Goal: Task Accomplishment & Management: Complete application form

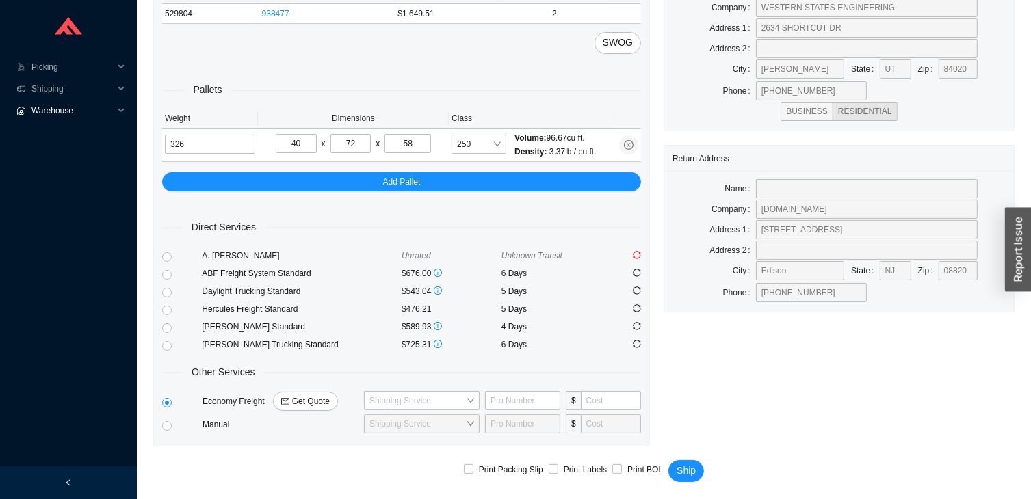
click at [81, 101] on span "Warehouse" at bounding box center [72, 111] width 82 height 22
click at [71, 96] on span "Shipping" at bounding box center [72, 89] width 82 height 22
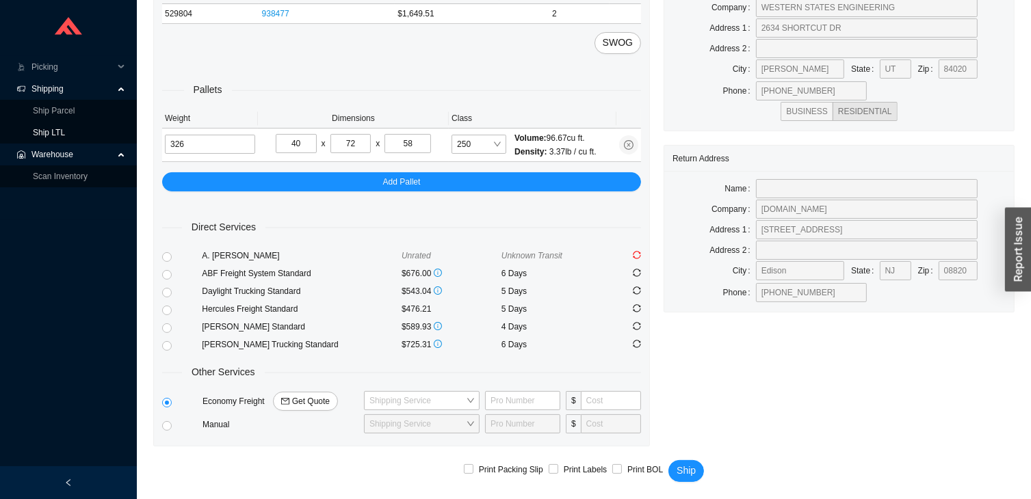
click at [65, 131] on link "Ship LTL" at bounding box center [49, 133] width 32 height 10
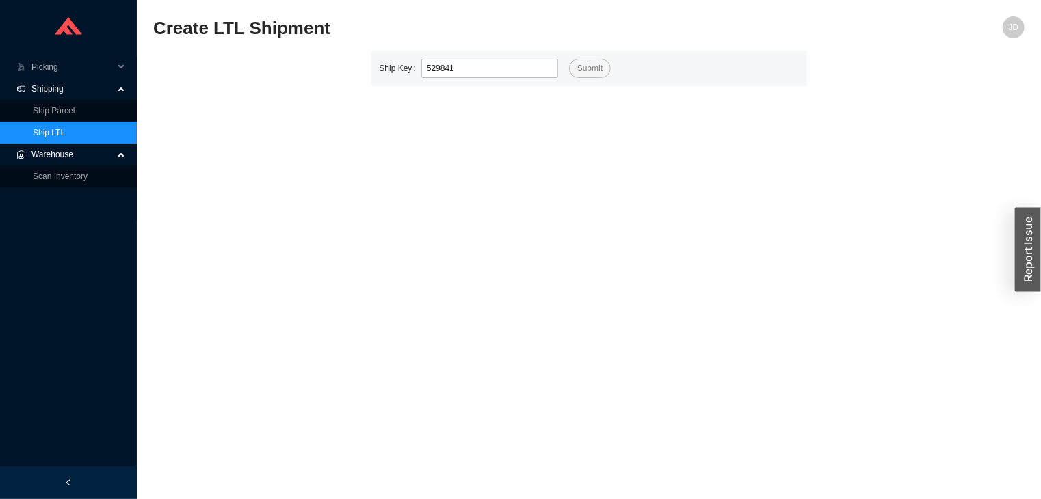
type input "529841"
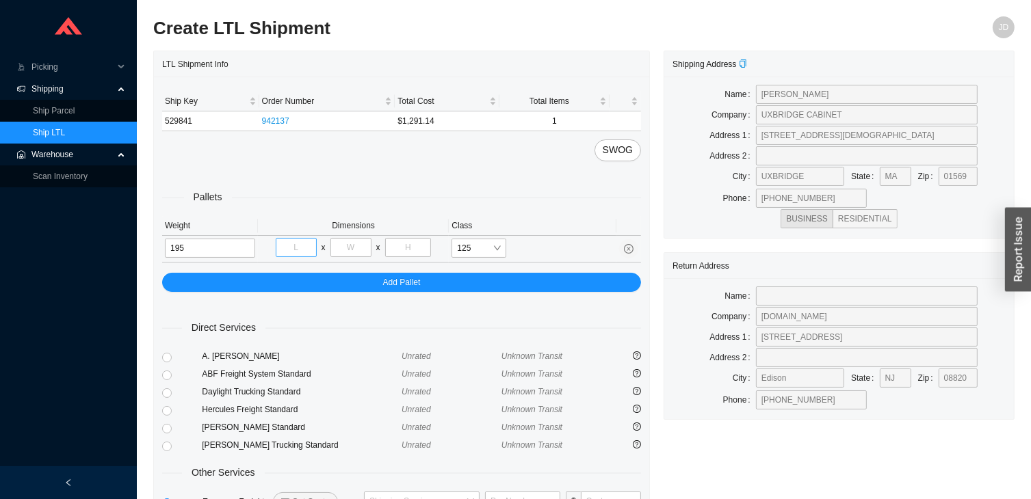
type input "195"
click at [300, 250] on input "tel" at bounding box center [296, 247] width 41 height 19
type input "40"
click at [344, 252] on input "tel" at bounding box center [350, 247] width 41 height 19
type input "48"
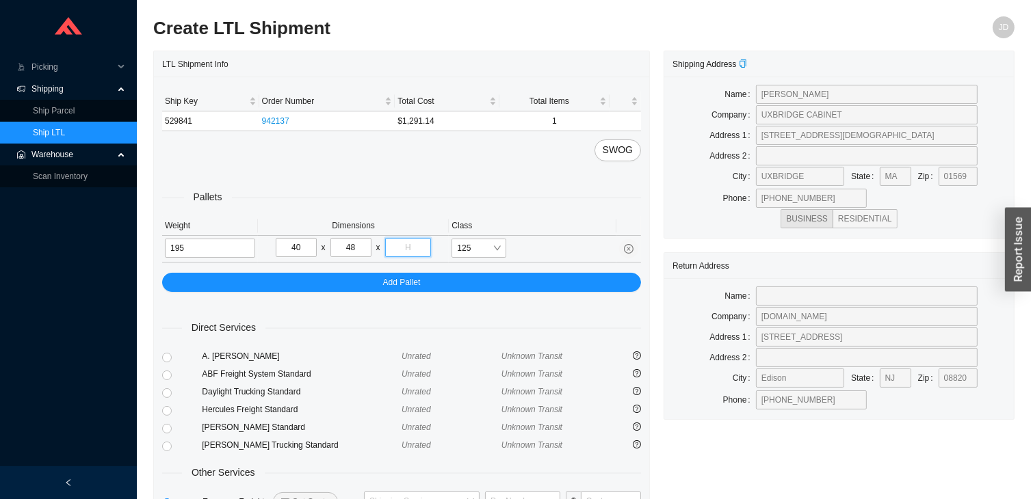
click at [414, 246] on input "tel" at bounding box center [408, 247] width 47 height 19
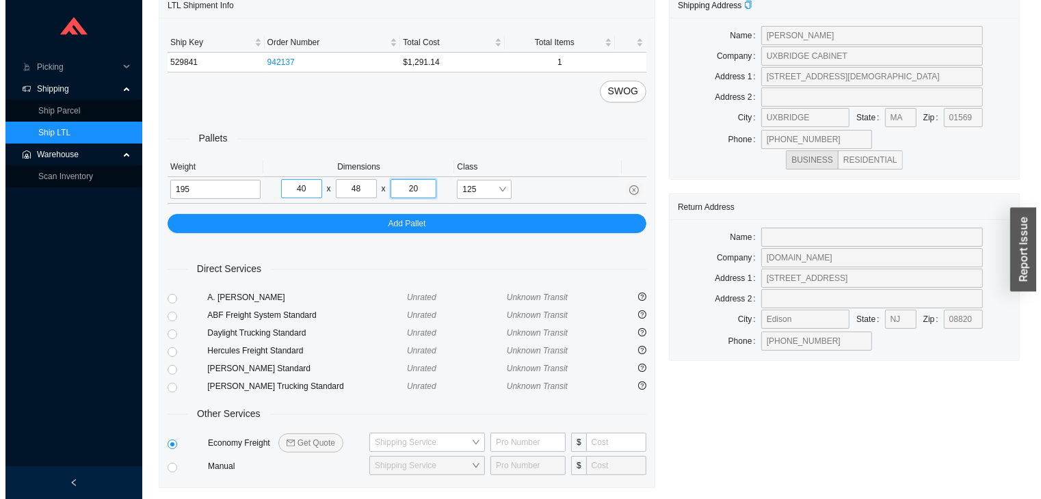
scroll to position [101, 0]
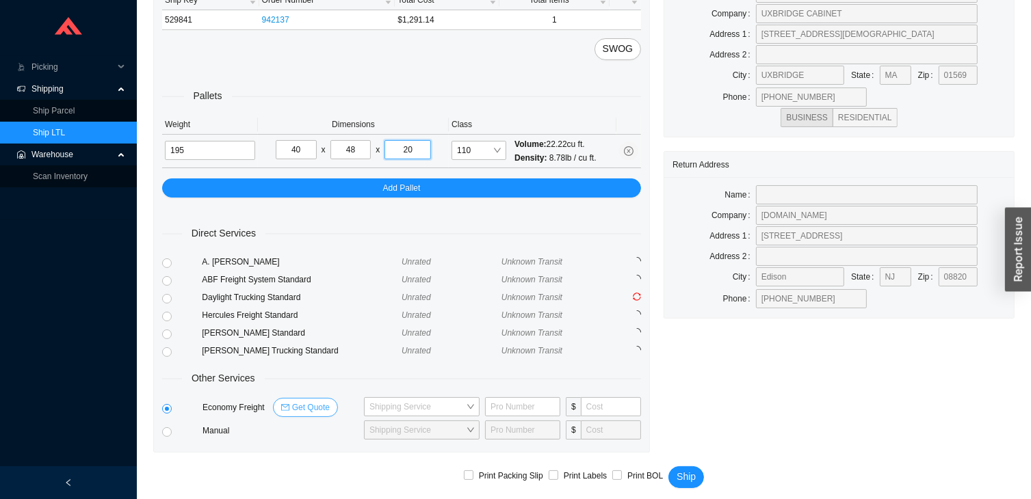
type input "20"
click at [317, 408] on span "Get Quote" at bounding box center [311, 408] width 38 height 14
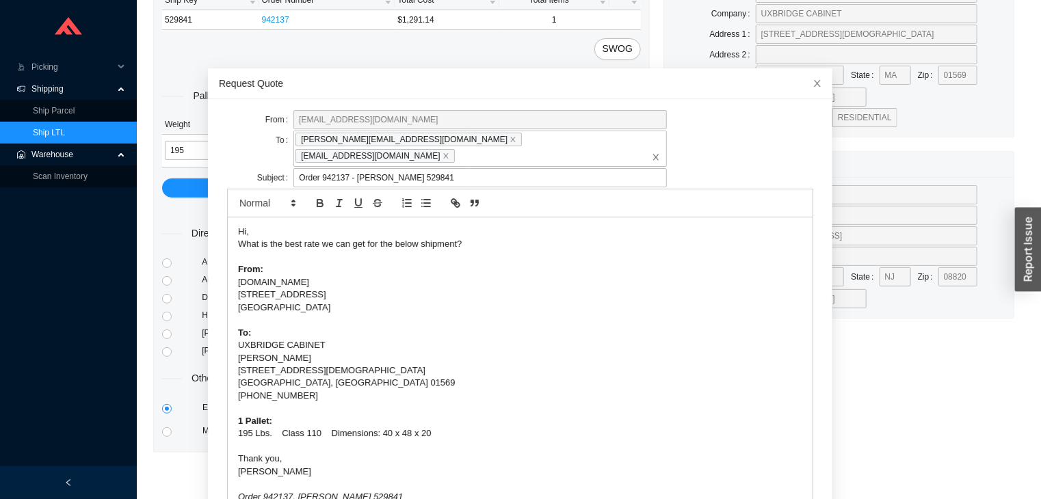
scroll to position [53, 0]
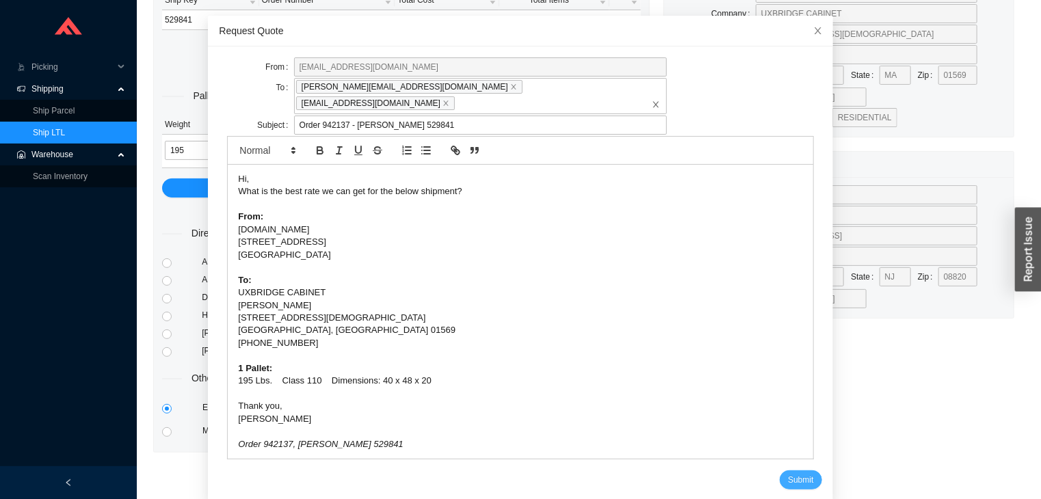
click at [788, 473] on span "Submit" at bounding box center [800, 480] width 25 height 14
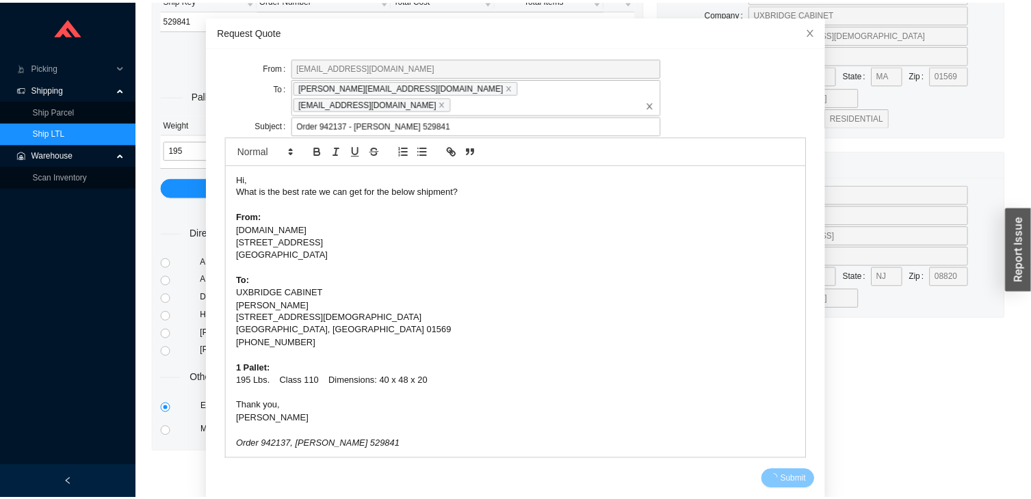
scroll to position [0, 0]
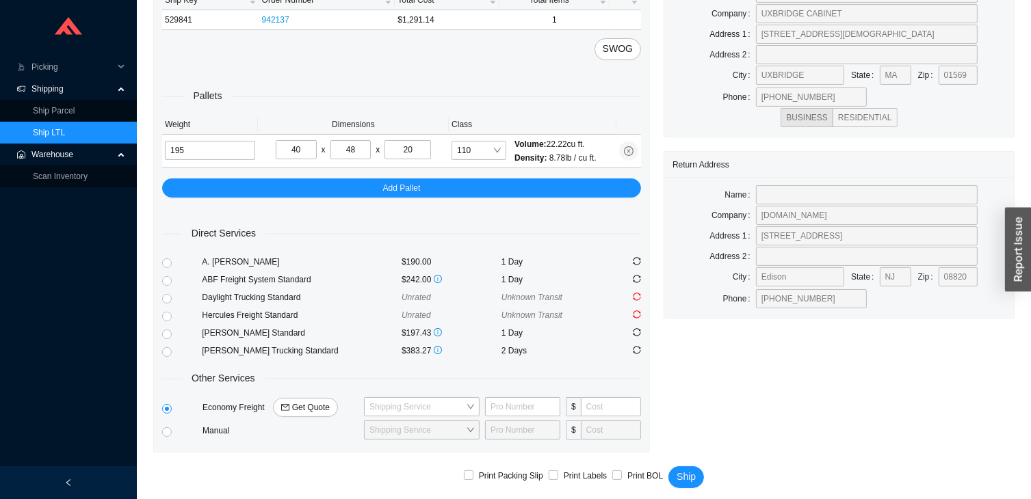
click at [65, 135] on link "Ship LTL" at bounding box center [49, 133] width 32 height 10
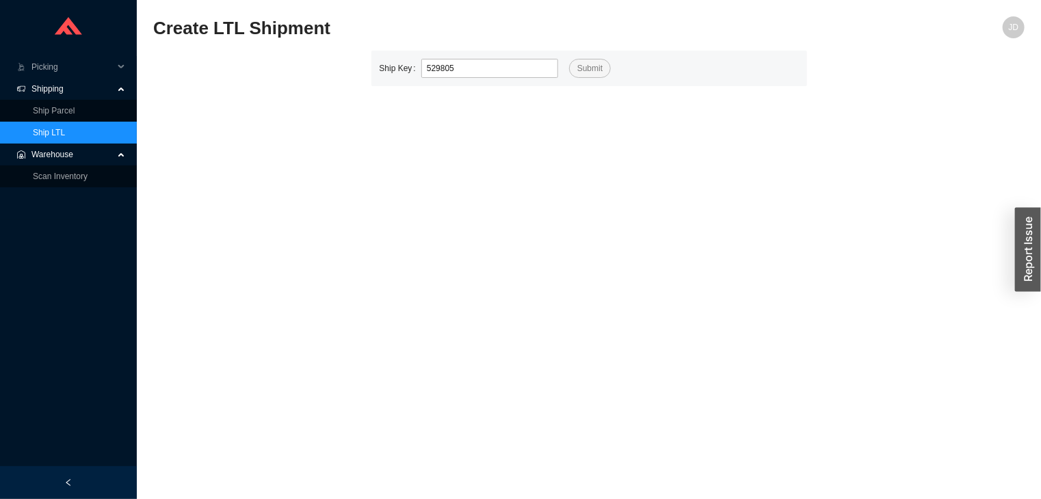
type input "529805"
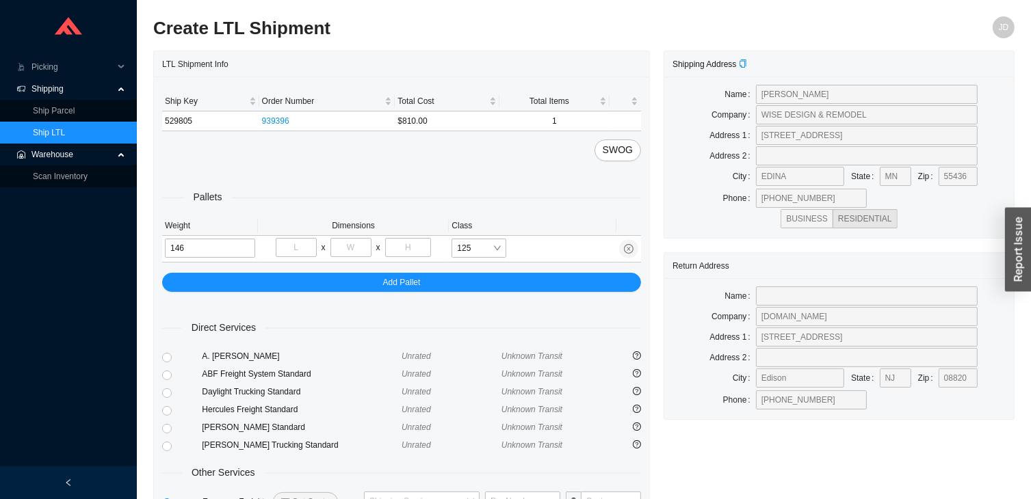
type input "146"
click at [297, 244] on input "tel" at bounding box center [296, 247] width 41 height 19
type input "40"
click at [344, 246] on input "tel" at bounding box center [350, 247] width 41 height 19
type input "48"
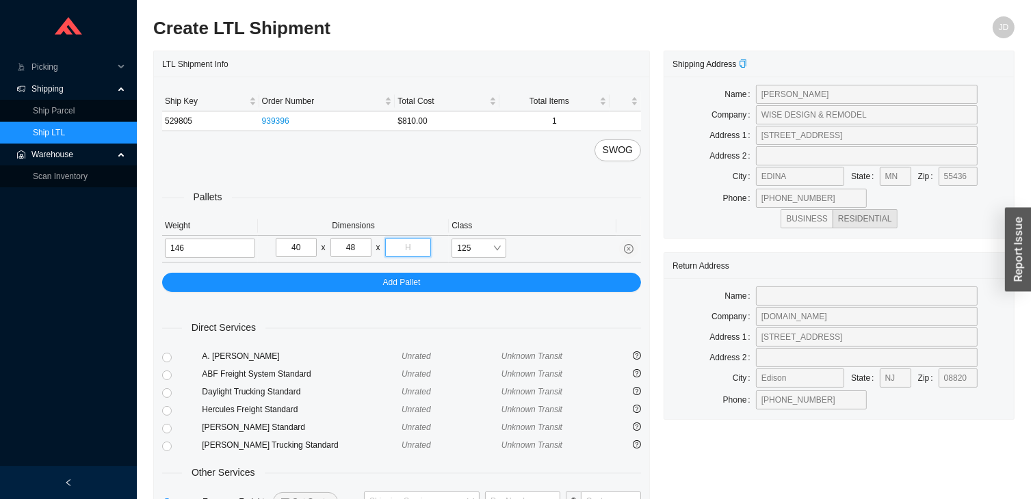
click at [408, 251] on input "tel" at bounding box center [408, 247] width 47 height 19
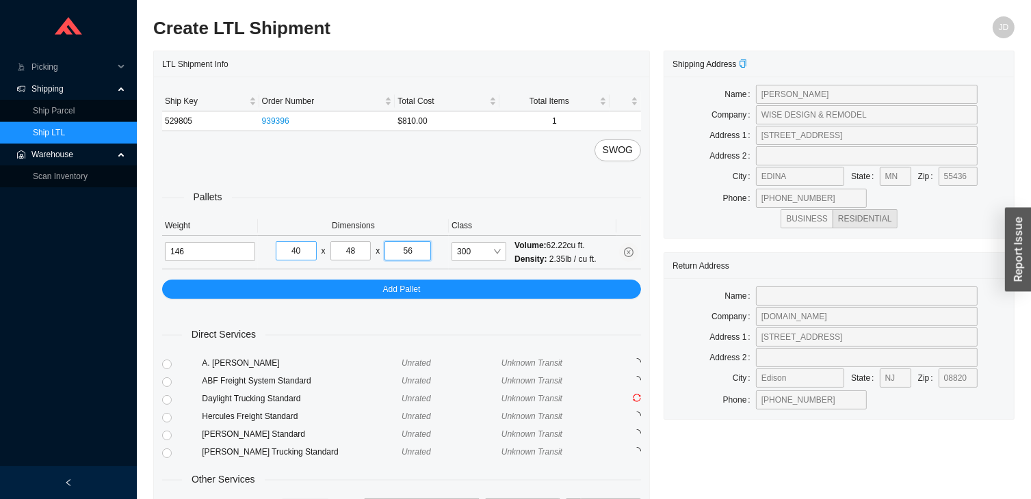
type input "5"
type input "26"
click at [360, 256] on input "48" at bounding box center [350, 250] width 41 height 19
type input "4"
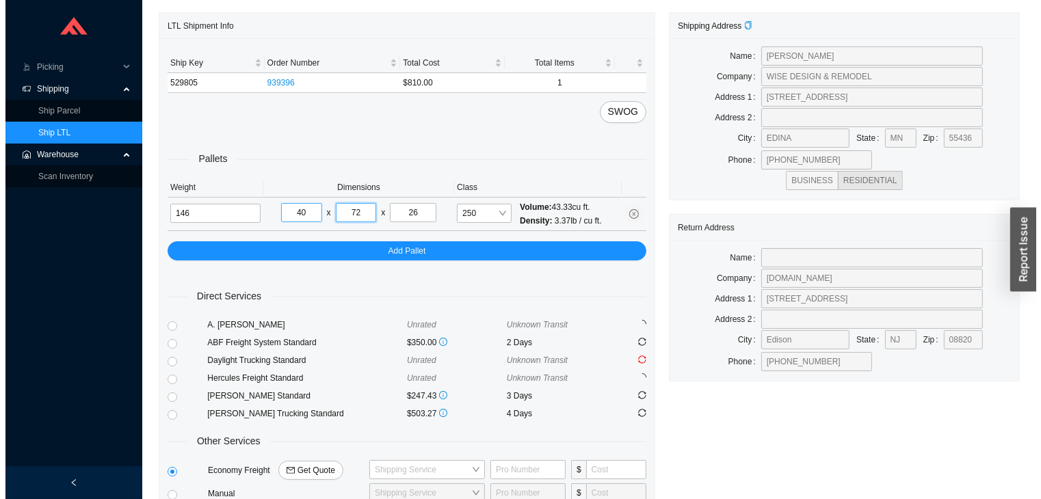
scroll to position [107, 0]
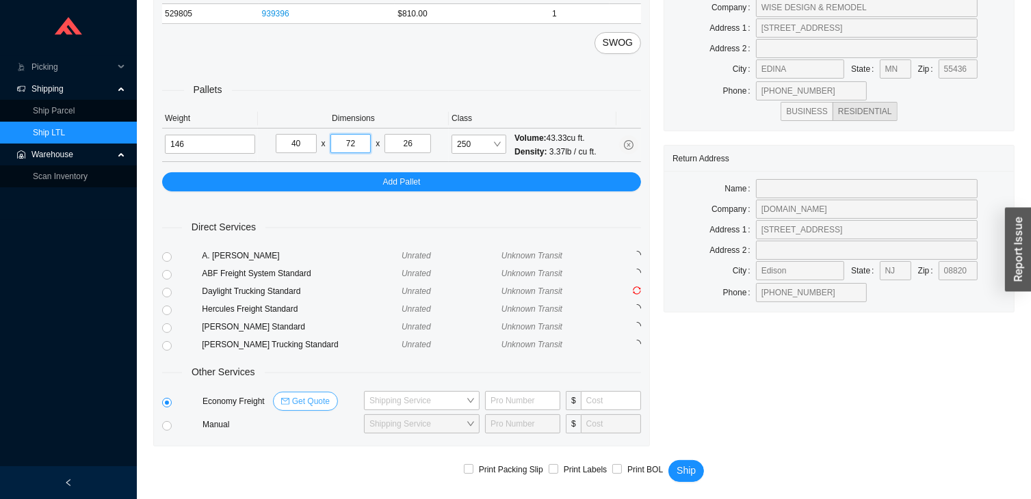
type input "72"
click at [319, 395] on span "Get Quote" at bounding box center [311, 402] width 38 height 14
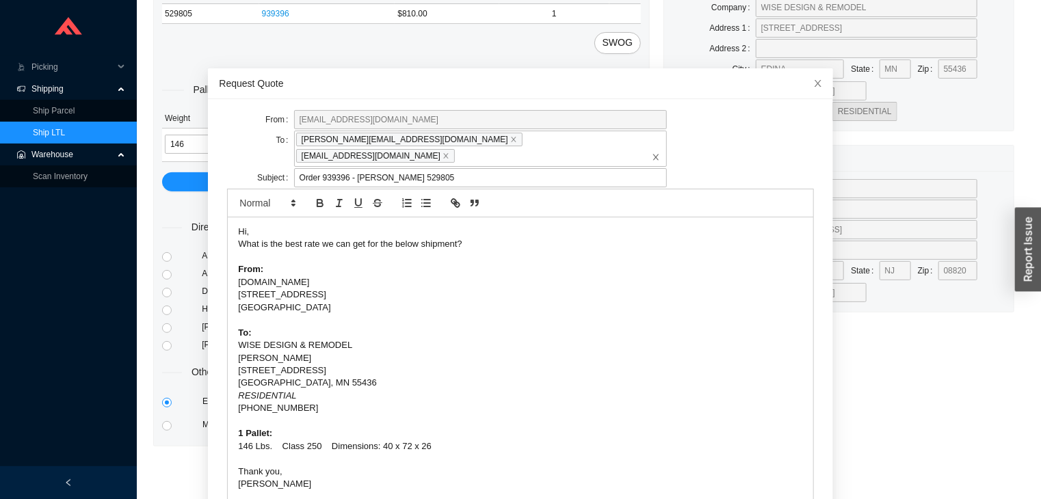
scroll to position [66, 0]
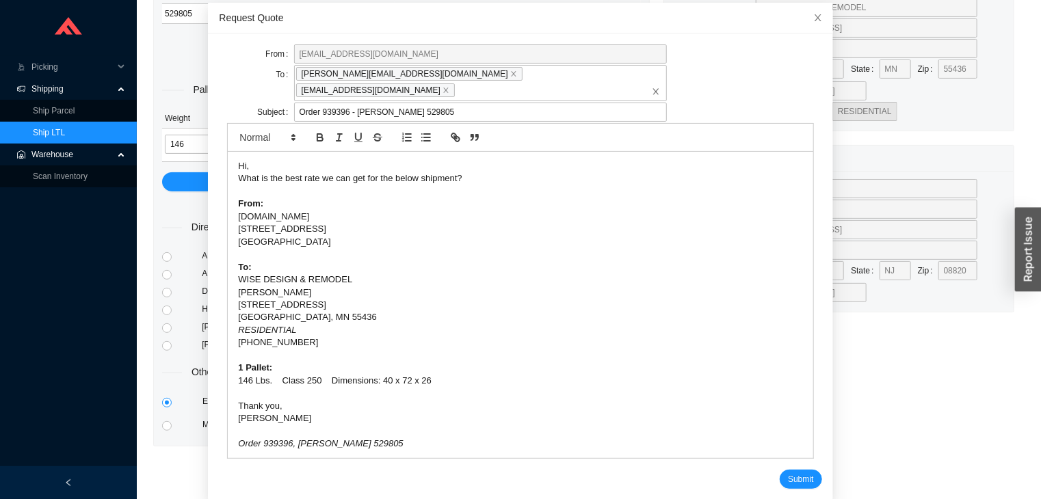
click at [732, 274] on div "WISE DESIGN & REMODEL" at bounding box center [520, 280] width 564 height 12
click at [766, 471] on div "Submit" at bounding box center [520, 479] width 603 height 19
click at [795, 473] on span "Submit" at bounding box center [800, 480] width 25 height 14
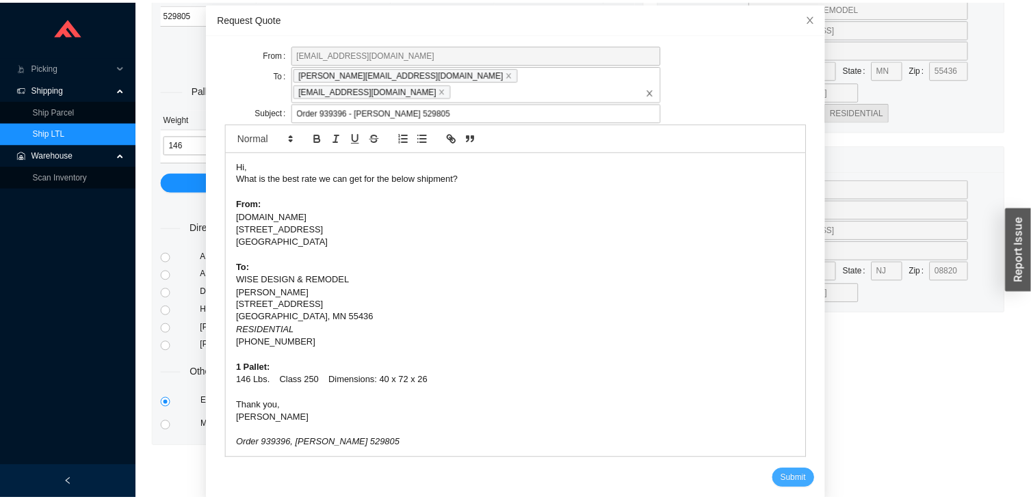
scroll to position [0, 0]
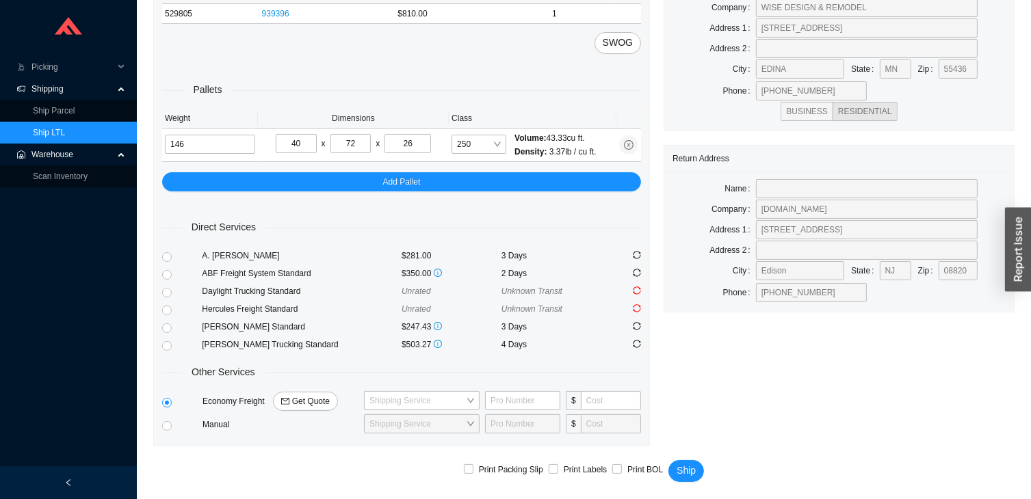
click at [71, 79] on span "Shipping" at bounding box center [72, 89] width 82 height 22
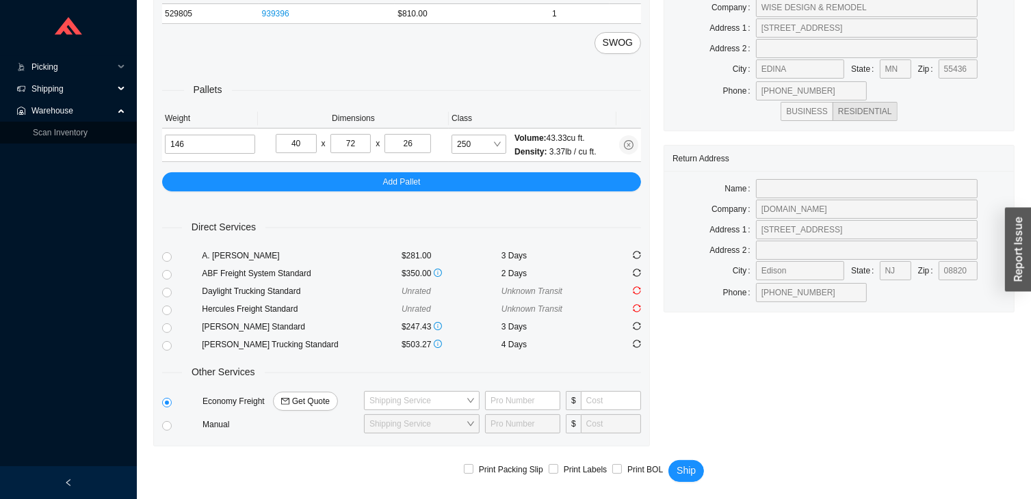
click at [66, 62] on span "Picking" at bounding box center [72, 67] width 82 height 22
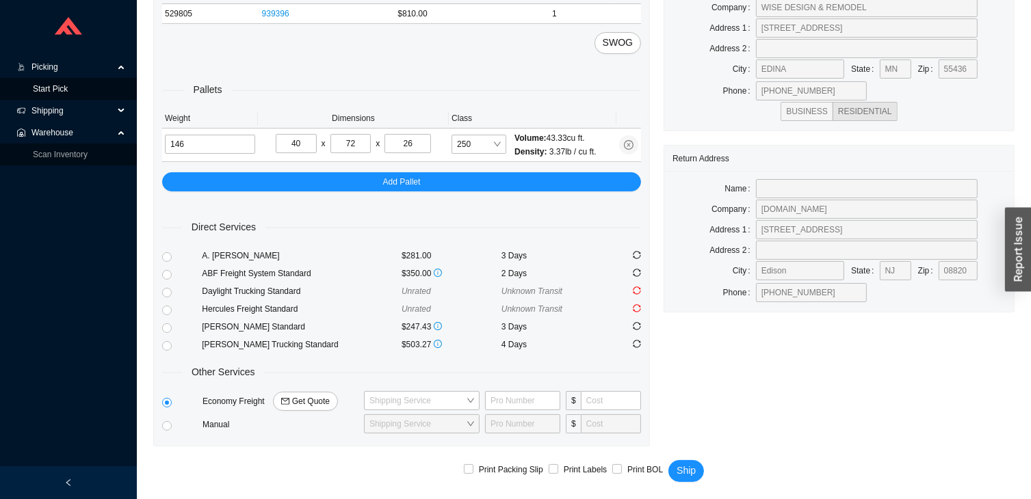
click at [68, 92] on link "Start Pick" at bounding box center [50, 89] width 35 height 10
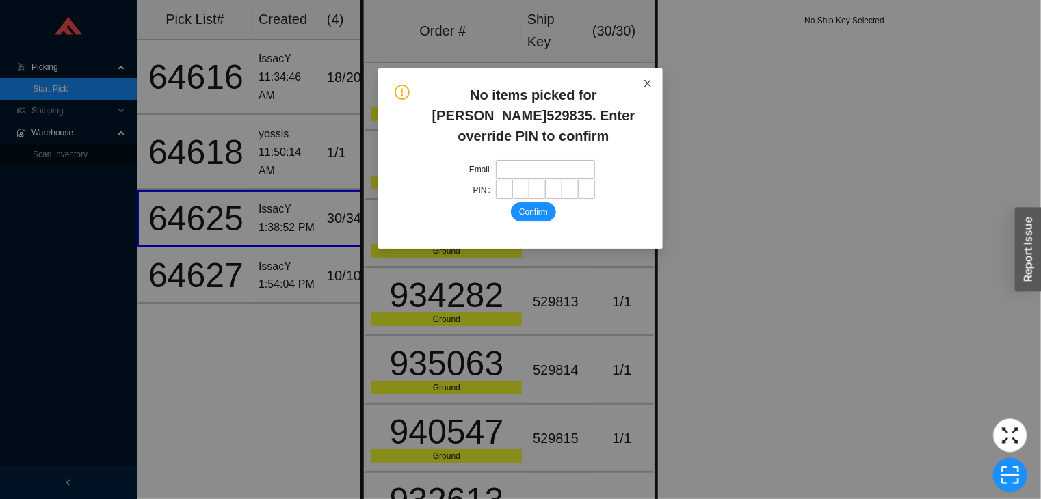
click at [639, 92] on span "Close" at bounding box center [648, 83] width 30 height 30
